Goal: Task Accomplishment & Management: Manage account settings

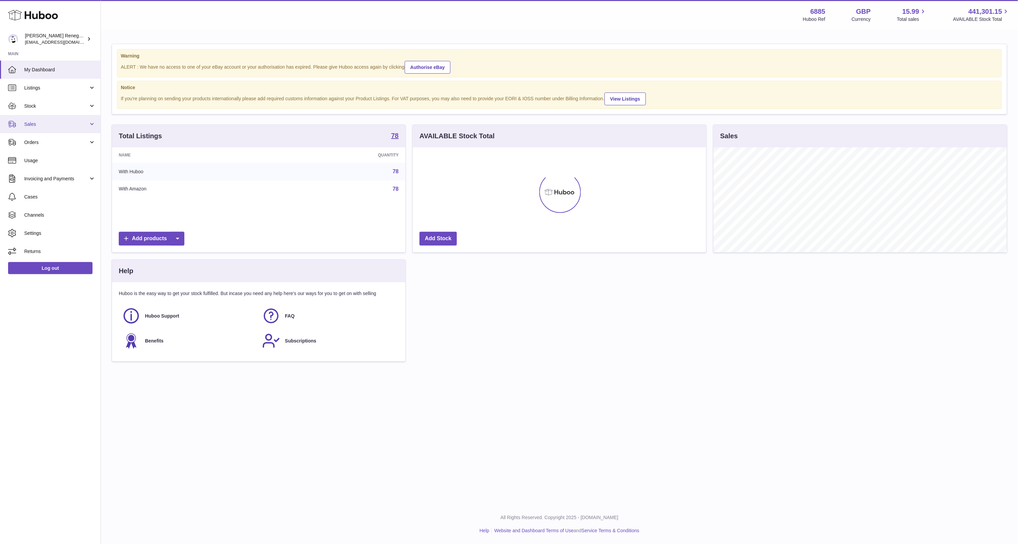
scroll to position [105, 293]
drag, startPoint x: 0, startPoint y: 0, endPoint x: 63, endPoint y: 124, distance: 139.3
click at [63, 124] on span "Sales" at bounding box center [56, 124] width 64 height 6
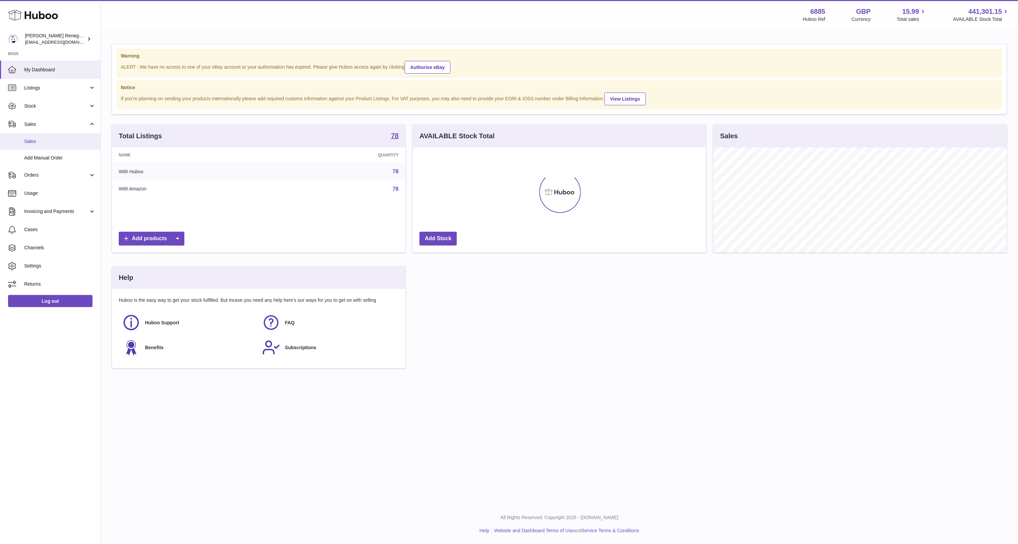
click at [56, 147] on link "Sales" at bounding box center [50, 141] width 101 height 16
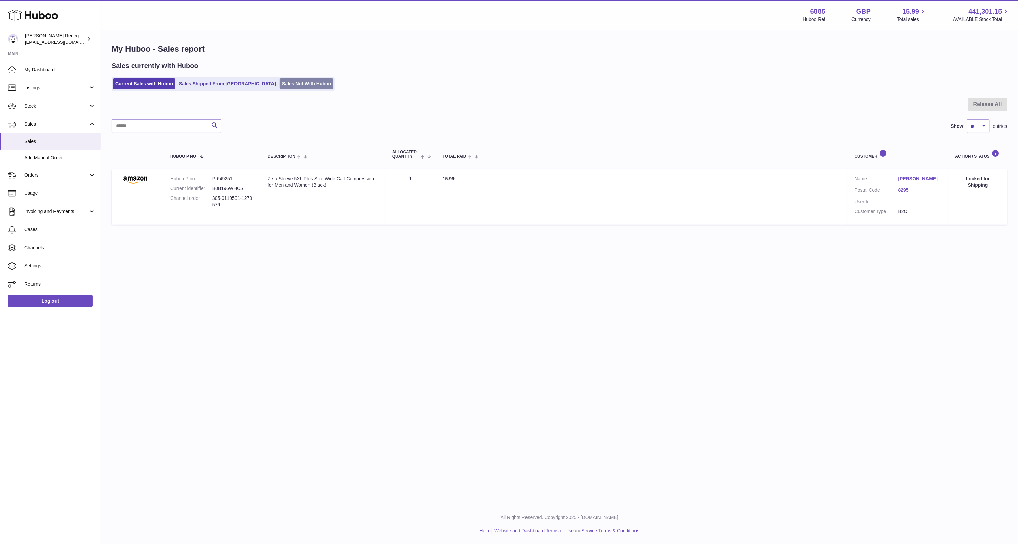
click at [287, 87] on link "Sales Not With Huboo" at bounding box center [307, 83] width 54 height 11
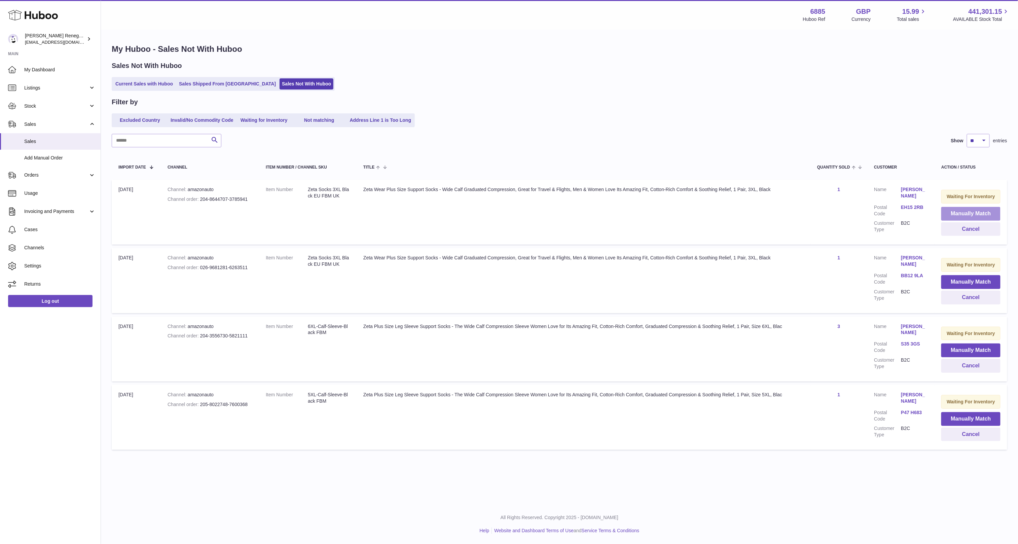
click at [968, 214] on button "Manually Match" at bounding box center [970, 214] width 59 height 14
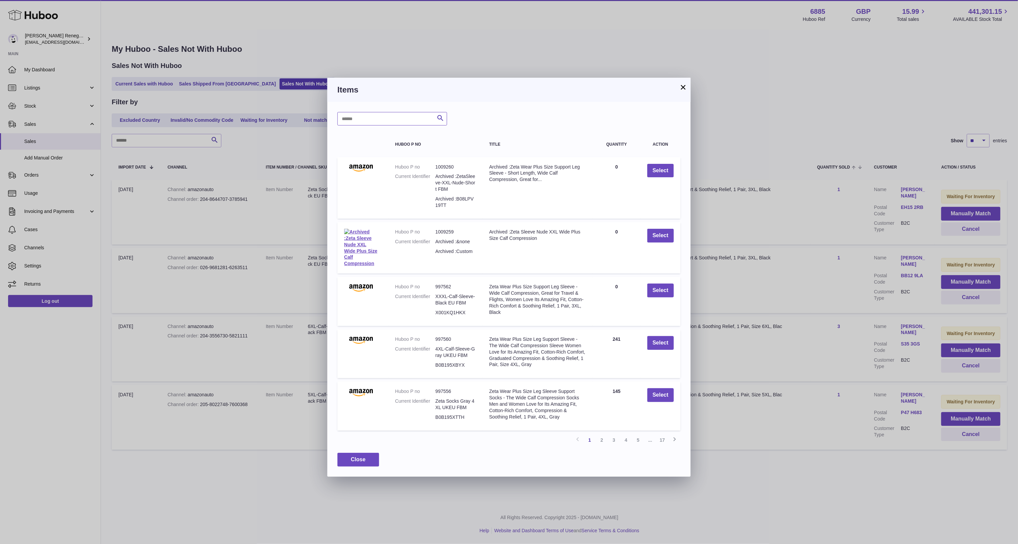
click at [367, 124] on input "text" at bounding box center [392, 118] width 110 height 13
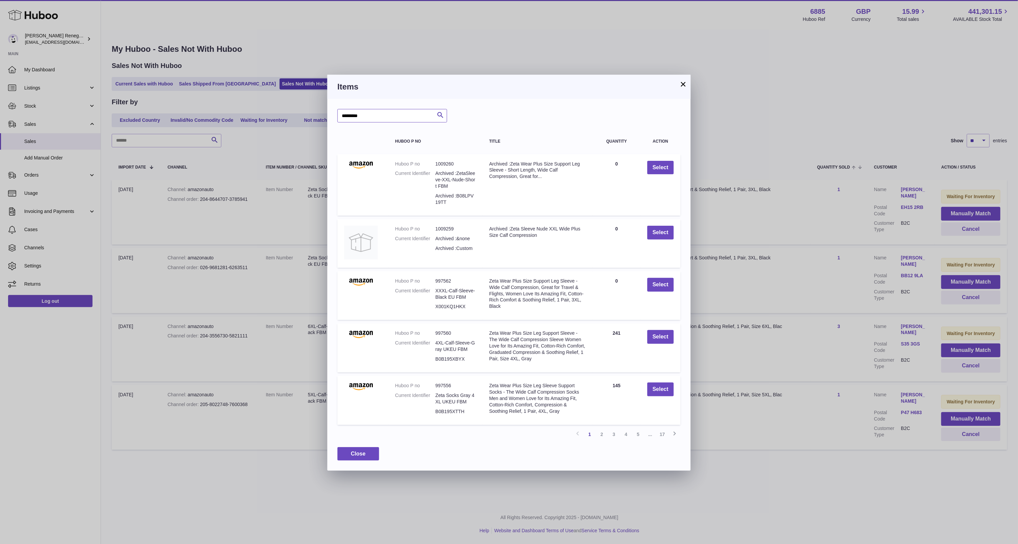
type input "*********"
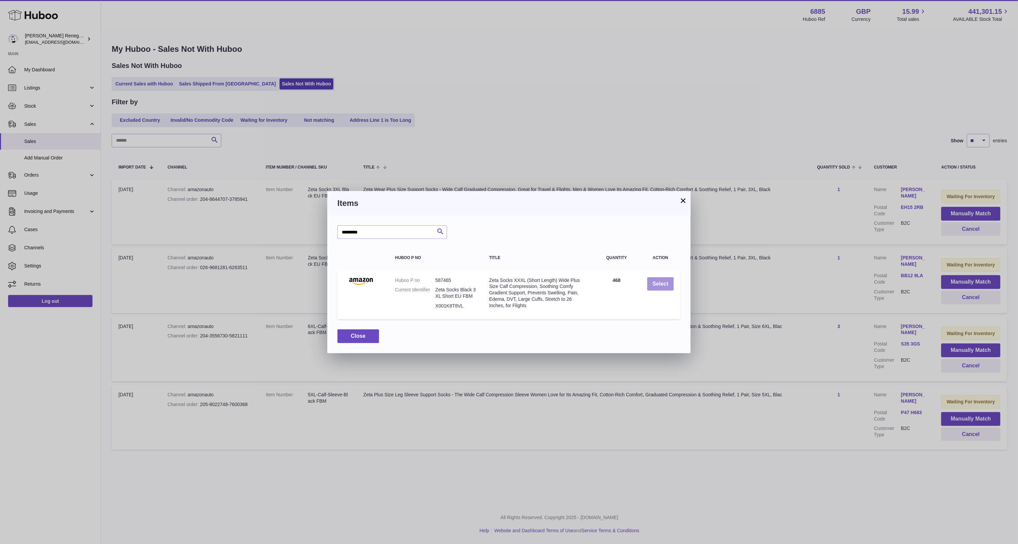
click at [664, 284] on button "Select" at bounding box center [660, 284] width 27 height 14
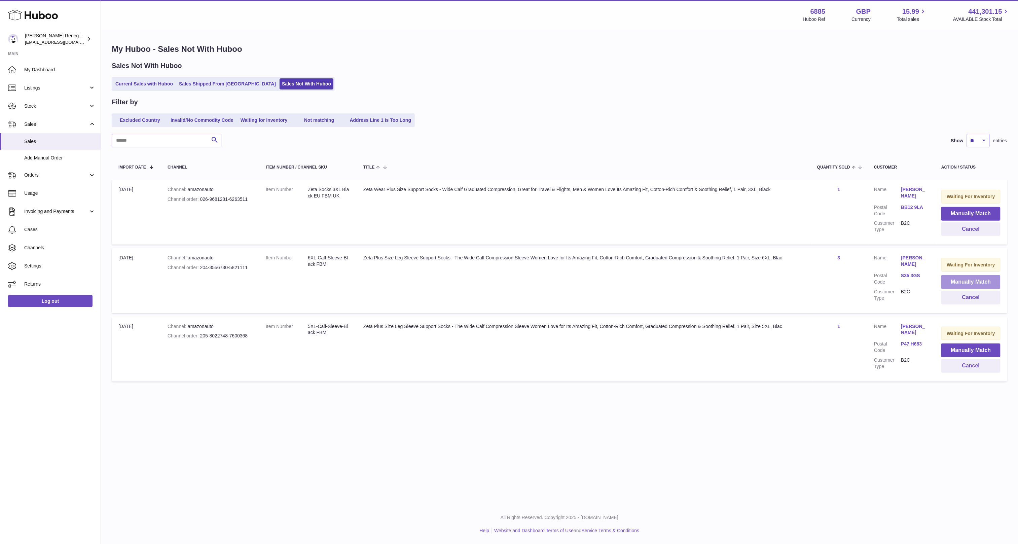
click at [982, 279] on button "Manually Match" at bounding box center [970, 282] width 59 height 14
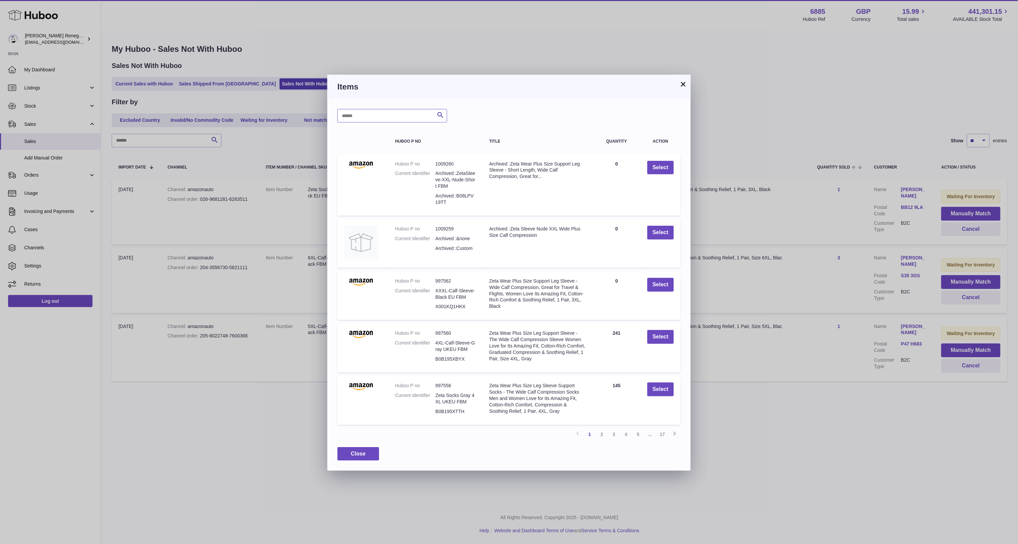
click at [381, 117] on input "text" at bounding box center [392, 115] width 110 height 13
type input "*********"
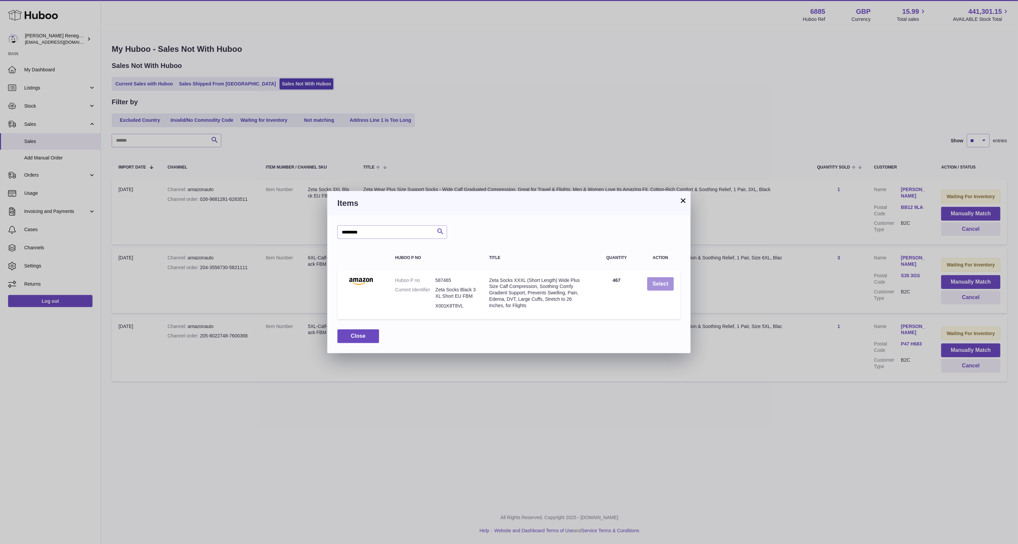
click at [662, 285] on button "Select" at bounding box center [660, 284] width 27 height 14
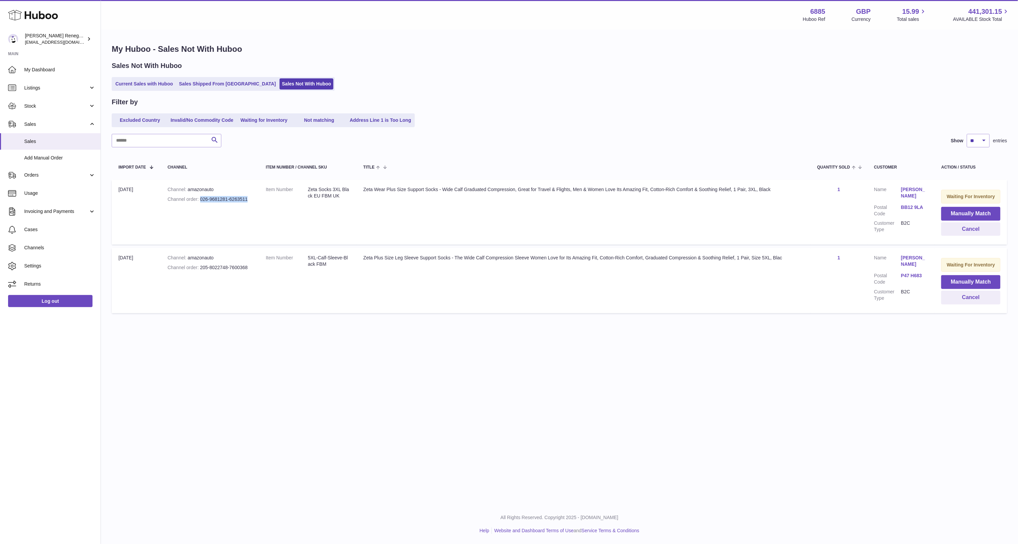
drag, startPoint x: 249, startPoint y: 198, endPoint x: 199, endPoint y: 202, distance: 50.3
click at [199, 202] on td "Channel amazonauto Channel order 026-9681281-6263511" at bounding box center [210, 212] width 98 height 65
copy div "026-9681281-6263511"
click at [956, 211] on button "Manually Match" at bounding box center [970, 214] width 59 height 14
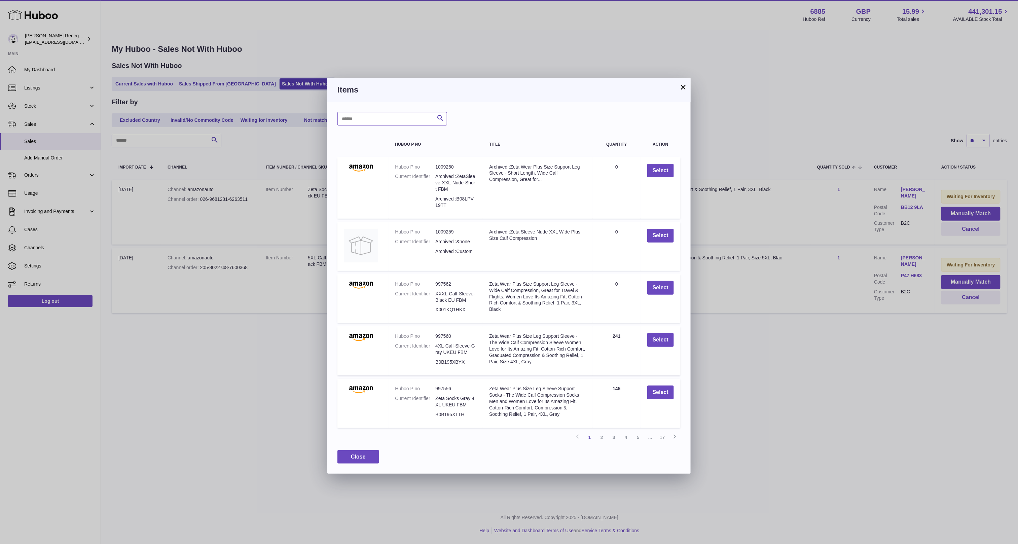
click at [377, 121] on input "text" at bounding box center [392, 118] width 110 height 13
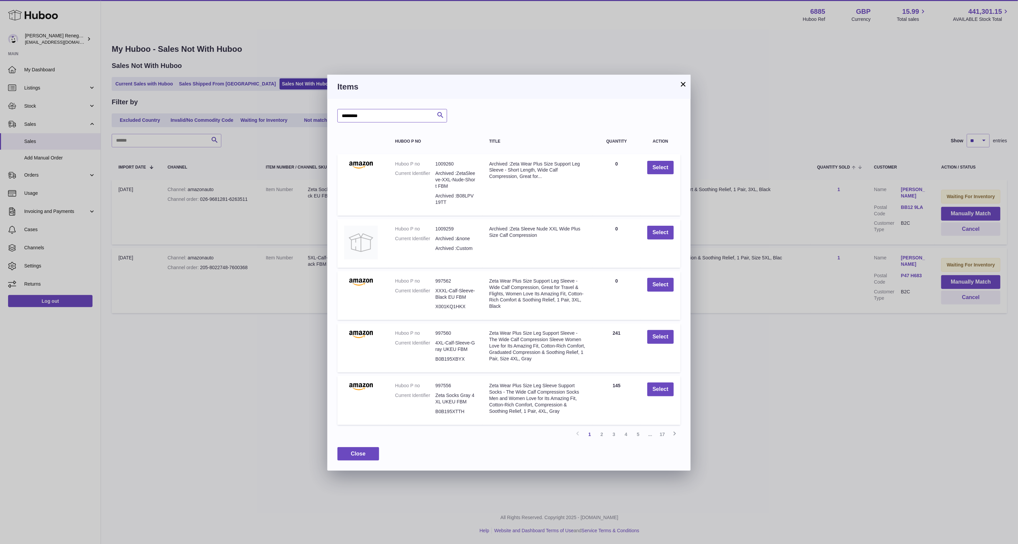
type input "*********"
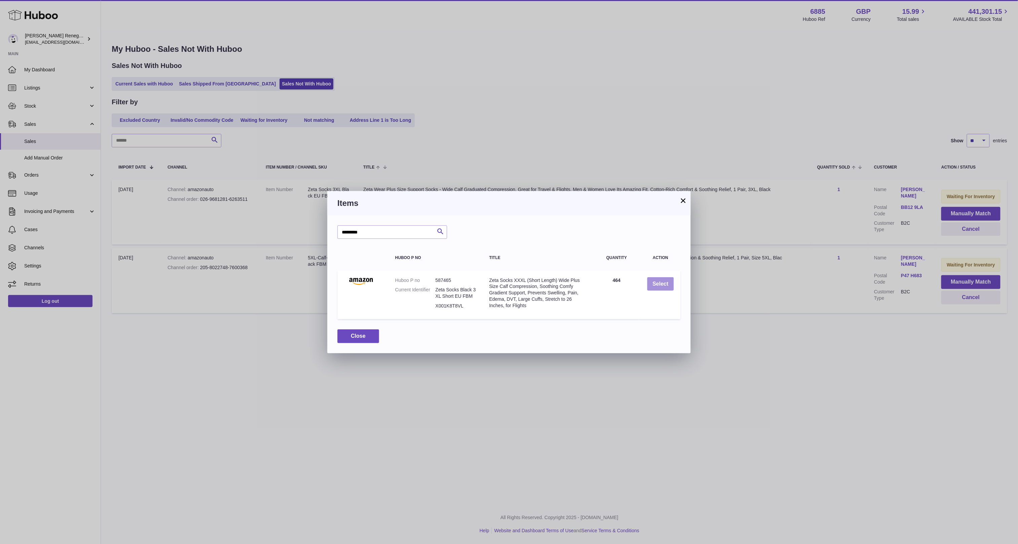
click at [665, 282] on button "Select" at bounding box center [660, 284] width 27 height 14
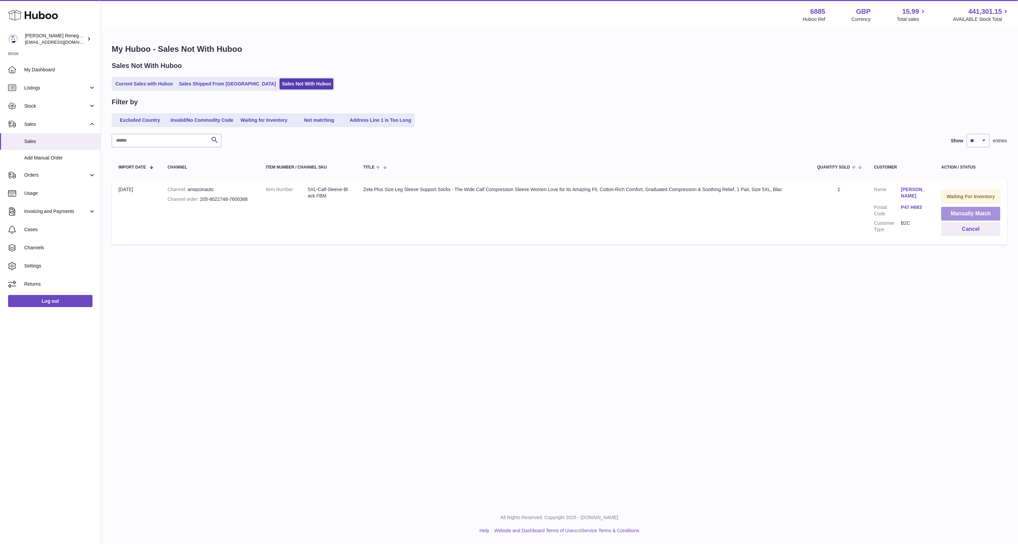
click at [953, 213] on button "Manually Match" at bounding box center [970, 214] width 59 height 14
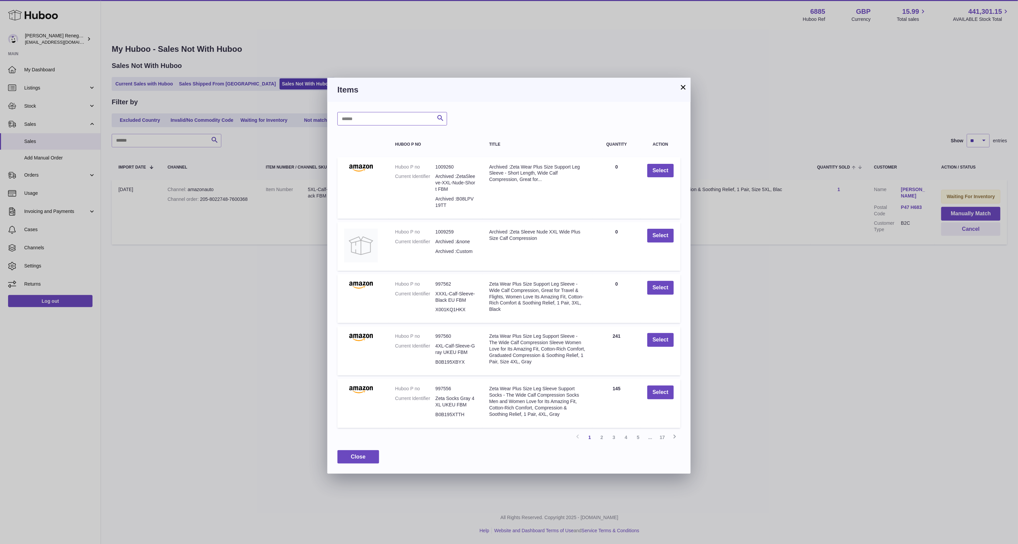
click at [373, 120] on input "text" at bounding box center [392, 118] width 110 height 13
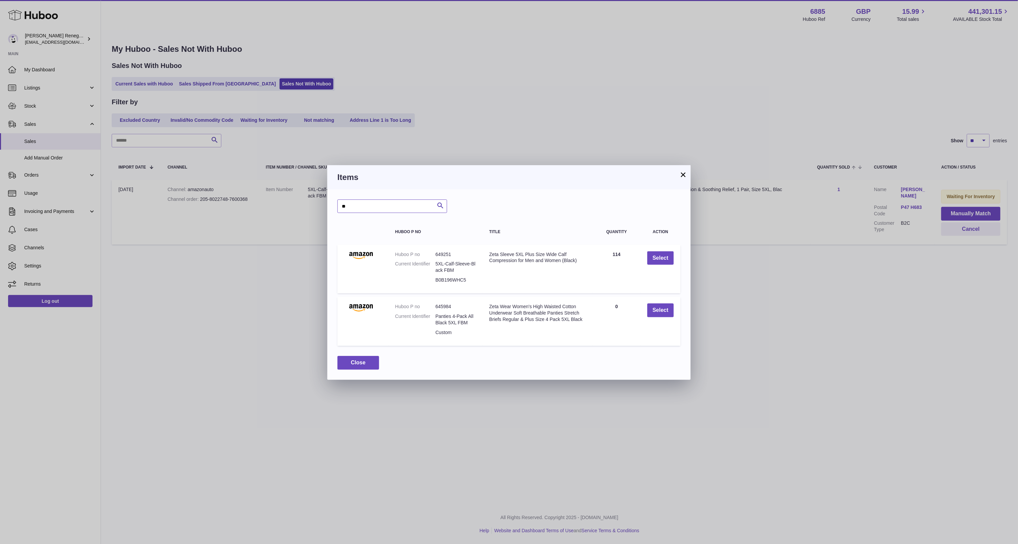
type input "*"
type input "***"
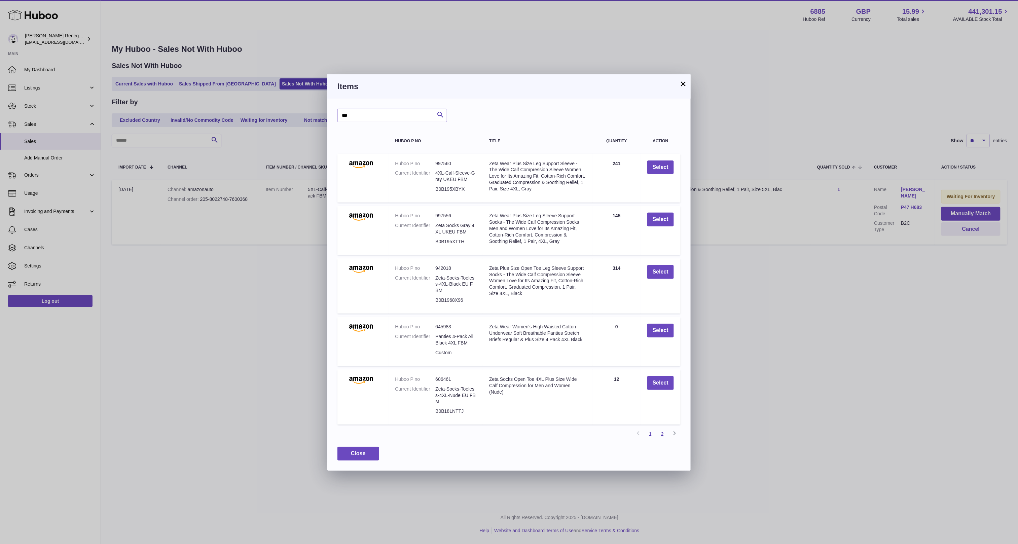
click at [662, 432] on link "2" at bounding box center [662, 434] width 12 height 12
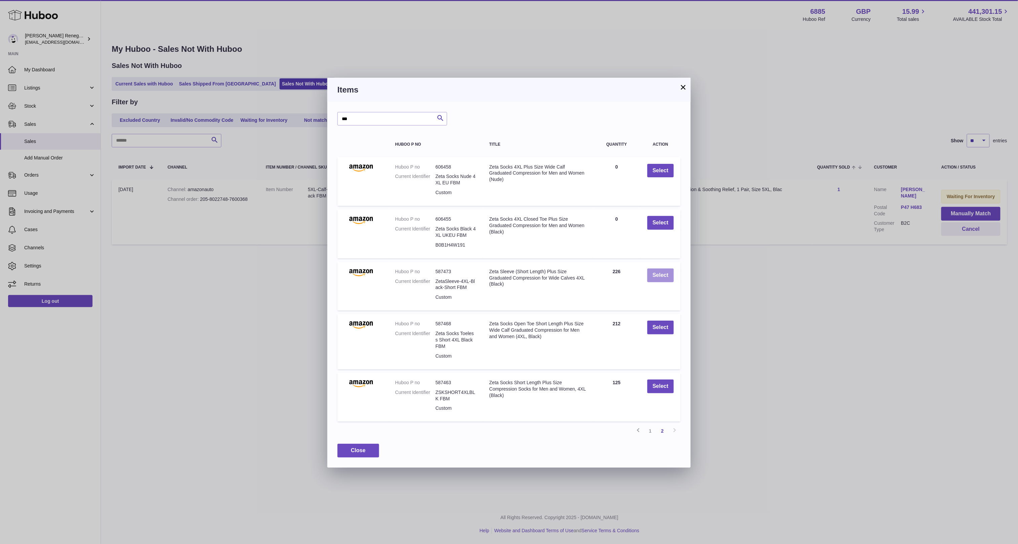
click at [666, 270] on button "Select" at bounding box center [660, 275] width 27 height 14
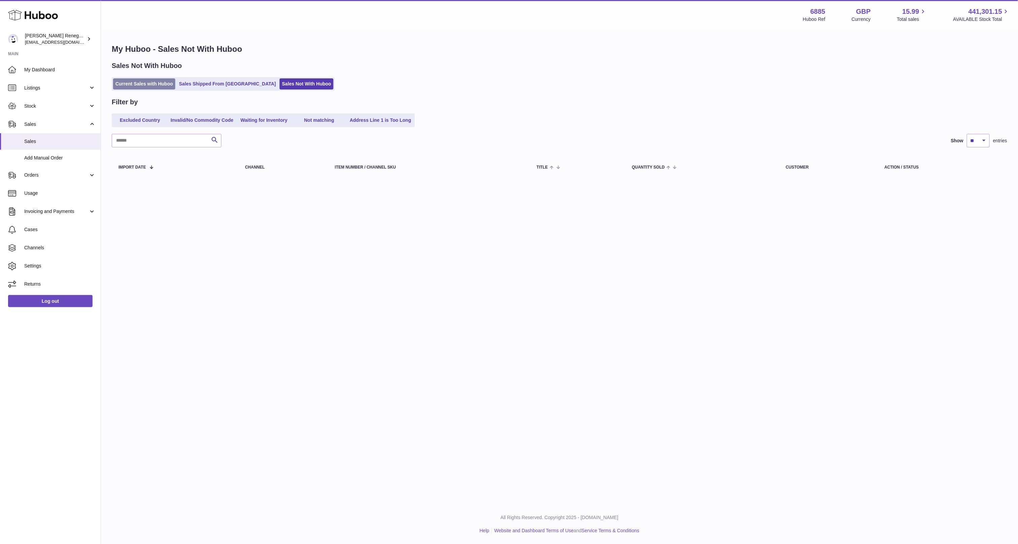
click at [142, 84] on link "Current Sales with Huboo" at bounding box center [144, 83] width 62 height 11
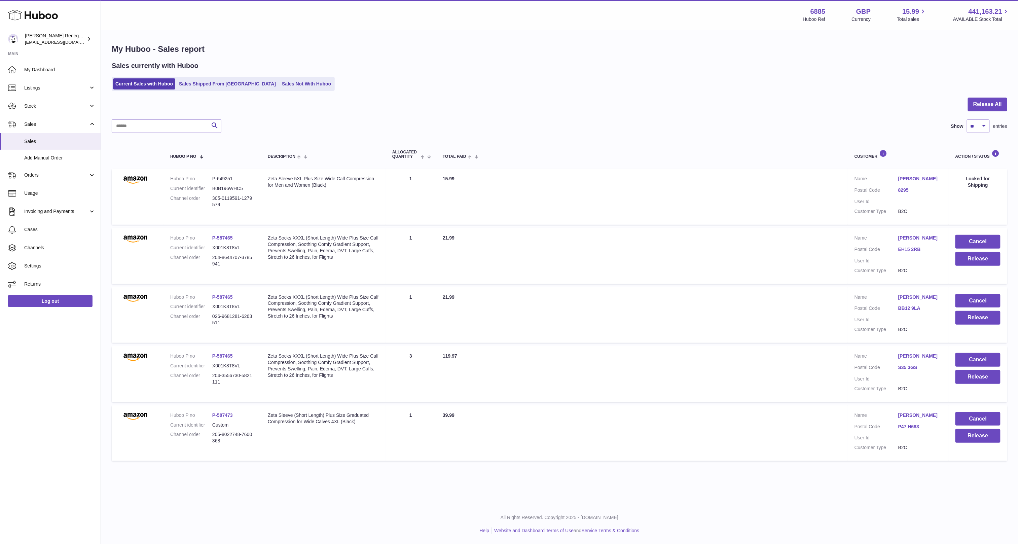
drag, startPoint x: 225, startPoint y: 385, endPoint x: 211, endPoint y: 377, distance: 16.2
click at [210, 377] on dl "Huboo P no P-587465 Current identifier X001K8T8VL Channel order 204-3556730-582…" at bounding box center [212, 371] width 84 height 36
copy dl "204-3556730-5821111"
click at [971, 358] on button "Cancel" at bounding box center [977, 360] width 45 height 14
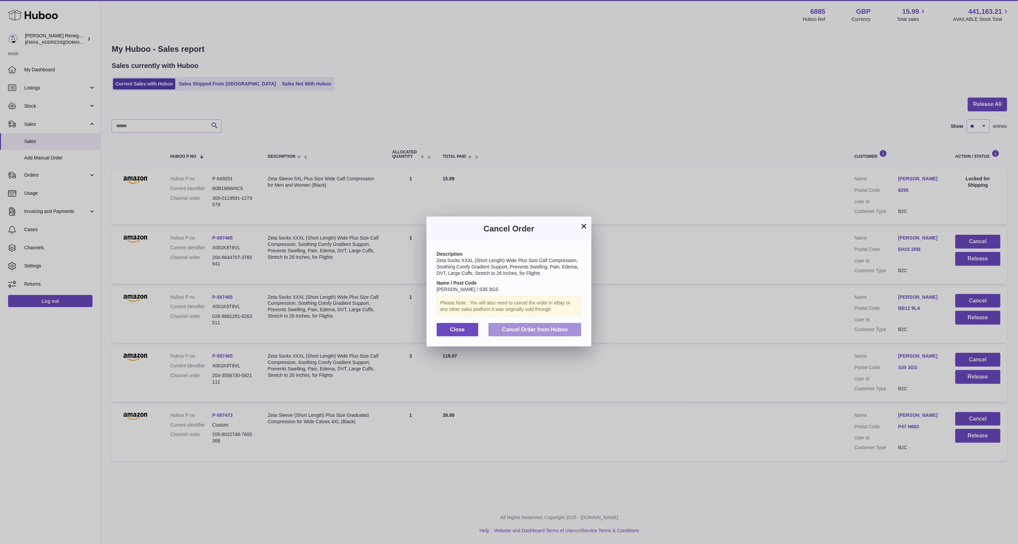
click at [513, 330] on span "Cancel Order from Huboo" at bounding box center [535, 330] width 66 height 6
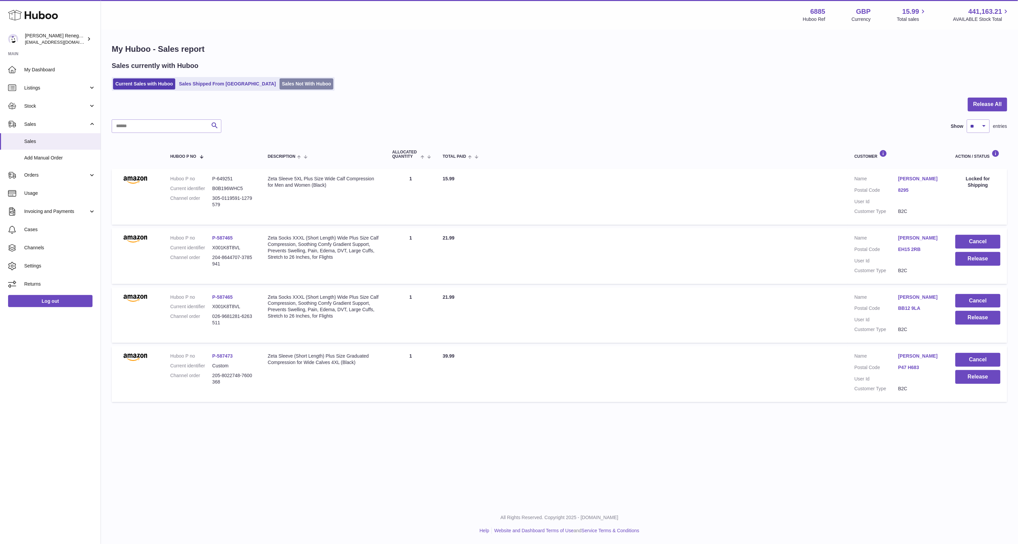
click at [280, 84] on link "Sales Not With Huboo" at bounding box center [307, 83] width 54 height 11
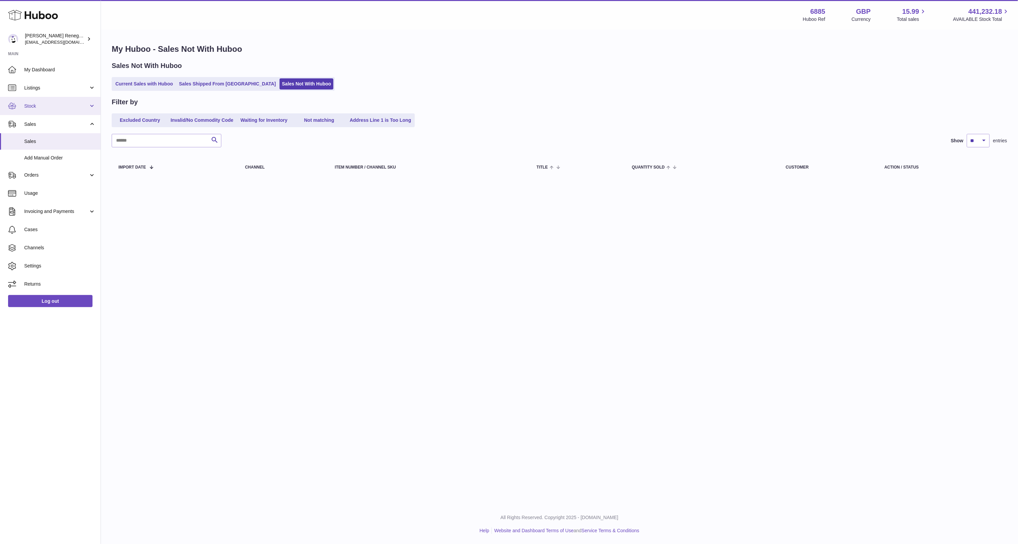
click at [59, 112] on link "Stock" at bounding box center [50, 106] width 101 height 18
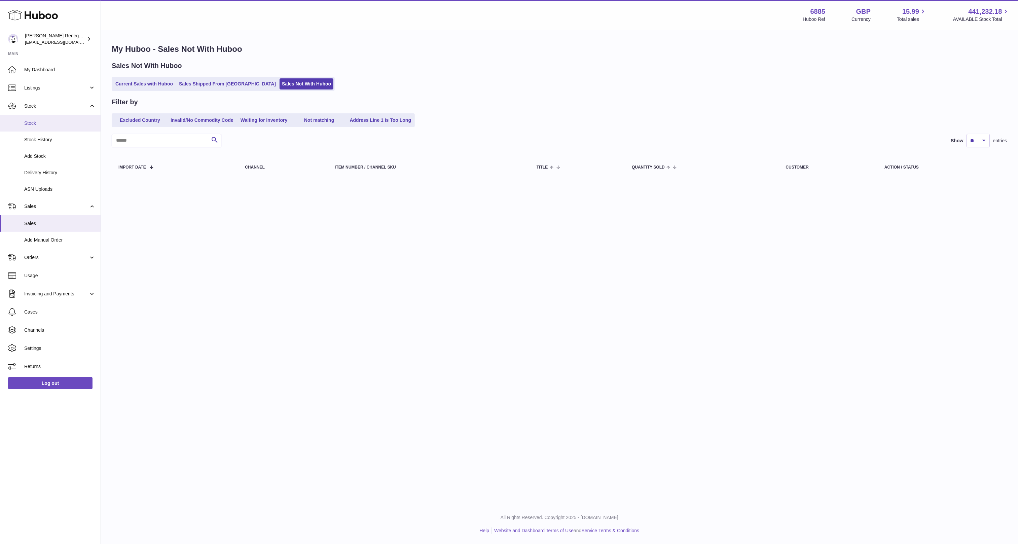
click at [49, 124] on span "Stock" at bounding box center [59, 123] width 71 height 6
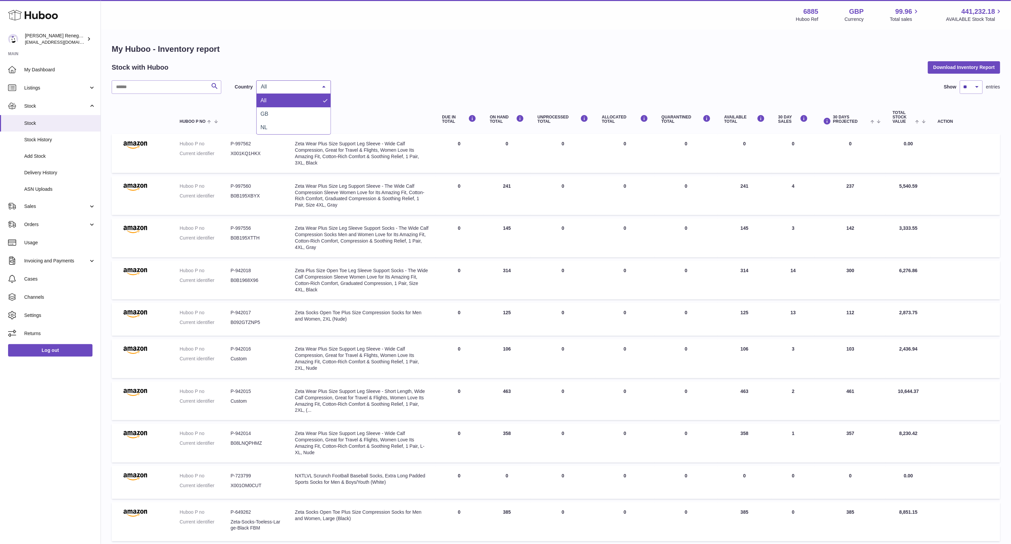
click at [293, 89] on span "All" at bounding box center [288, 86] width 58 height 7
click at [280, 127] on span "NL" at bounding box center [294, 127] width 74 height 13
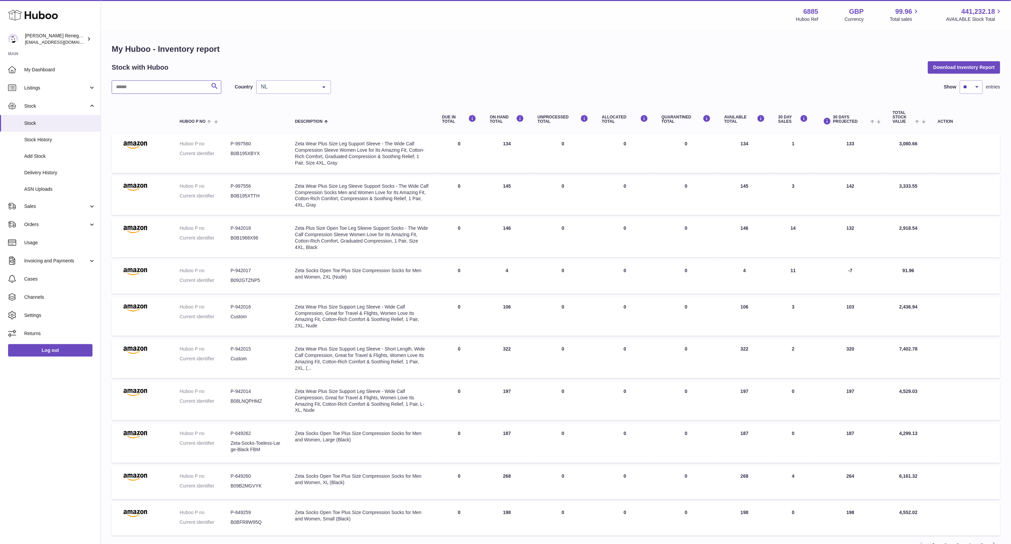
click at [182, 84] on input "text" at bounding box center [167, 86] width 110 height 13
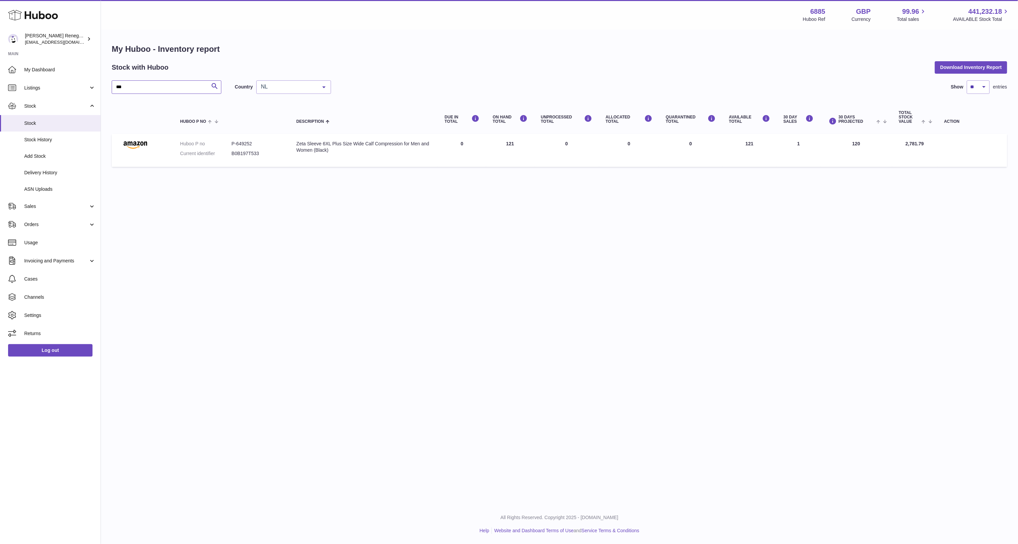
type input "***"
click at [285, 88] on span "NL" at bounding box center [288, 86] width 58 height 7
click at [282, 111] on span "GB" at bounding box center [294, 113] width 74 height 13
click at [60, 227] on span "Orders" at bounding box center [56, 224] width 64 height 6
click at [50, 240] on span "Orders" at bounding box center [59, 241] width 71 height 6
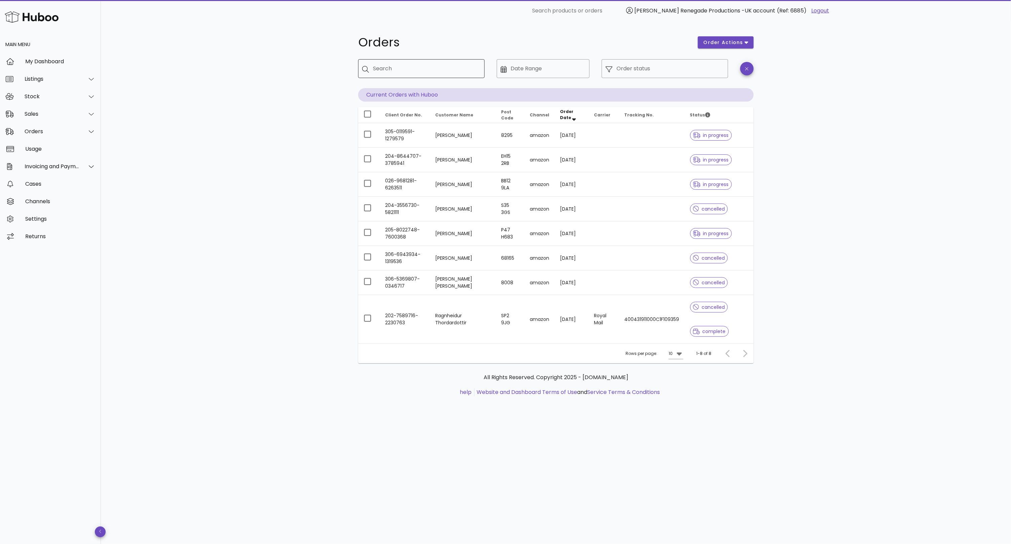
click at [431, 72] on input "Search" at bounding box center [426, 68] width 106 height 11
click at [47, 131] on div "Orders" at bounding box center [52, 131] width 55 height 6
click at [48, 147] on div "Orders" at bounding box center [59, 148] width 71 height 6
click at [56, 114] on div "Sales" at bounding box center [52, 114] width 55 height 6
click at [54, 132] on div "Sales" at bounding box center [59, 130] width 71 height 6
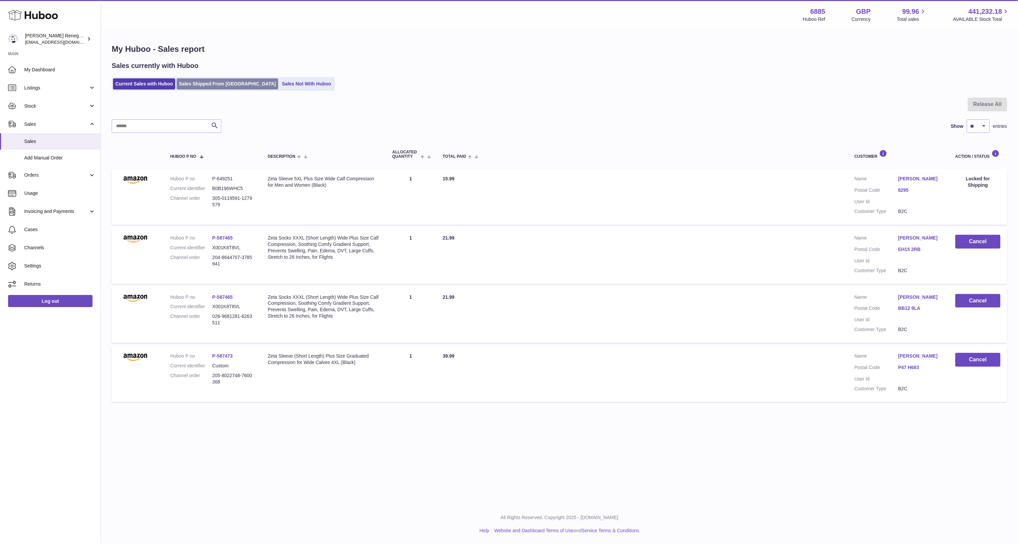
click at [208, 87] on link "Sales Shipped From [GEOGRAPHIC_DATA]" at bounding box center [228, 83] width 102 height 11
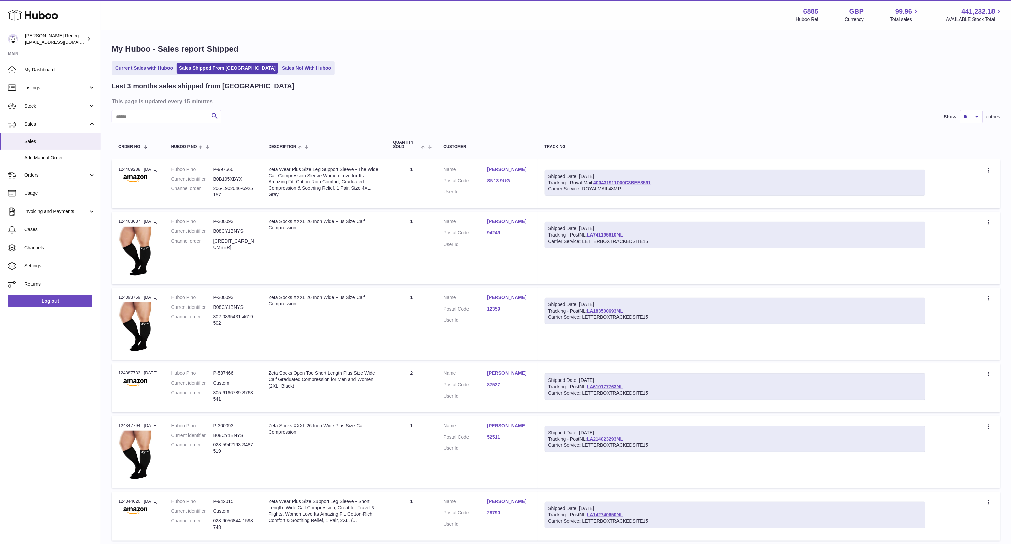
click at [159, 116] on input "text" at bounding box center [167, 116] width 110 height 13
paste input "**********"
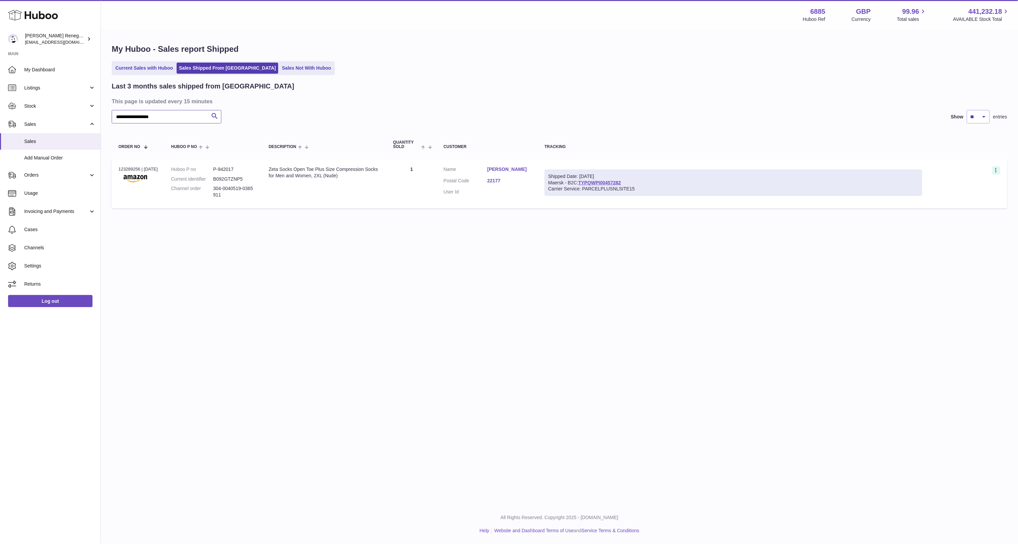
type input "**********"
click at [996, 169] on icon at bounding box center [997, 171] width 8 height 7
click at [980, 196] on li "Duplicate Order" at bounding box center [966, 199] width 67 height 14
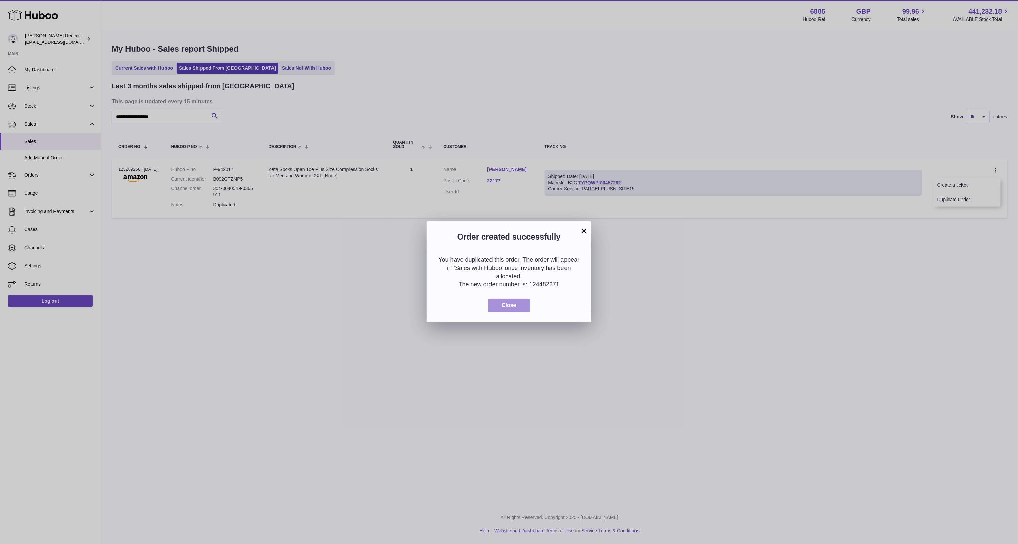
click at [513, 308] on button "Close" at bounding box center [509, 306] width 42 height 14
